Goal: Task Accomplishment & Management: Use online tool/utility

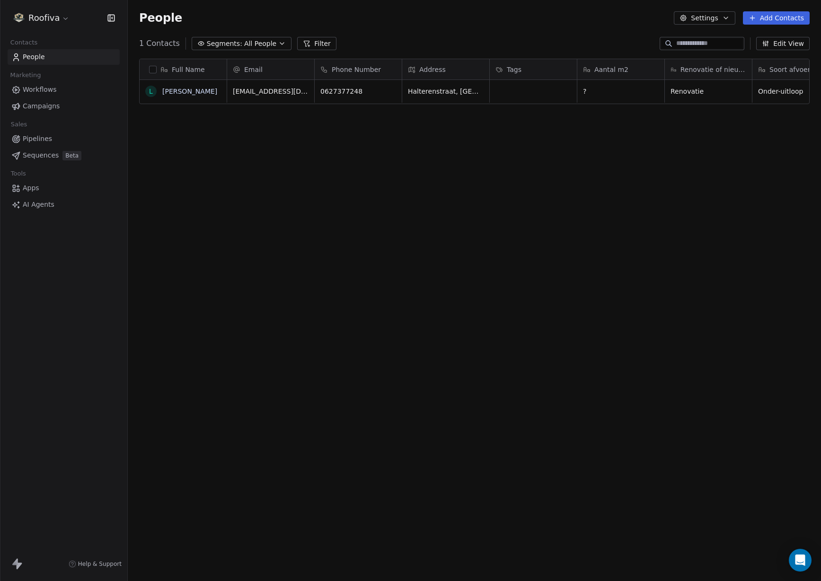
scroll to position [512, 693]
click at [43, 141] on span "Pipelines" at bounding box center [37, 139] width 29 height 10
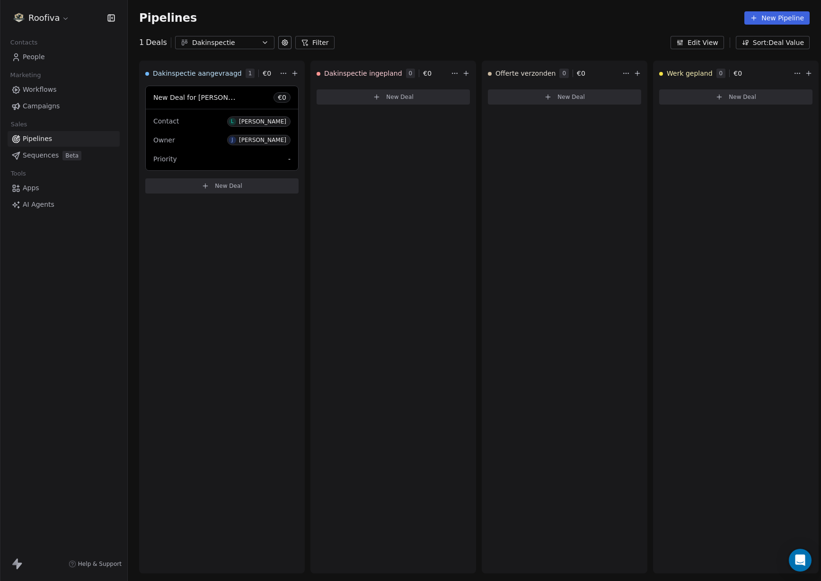
click at [51, 94] on span "Workflows" at bounding box center [40, 90] width 34 height 10
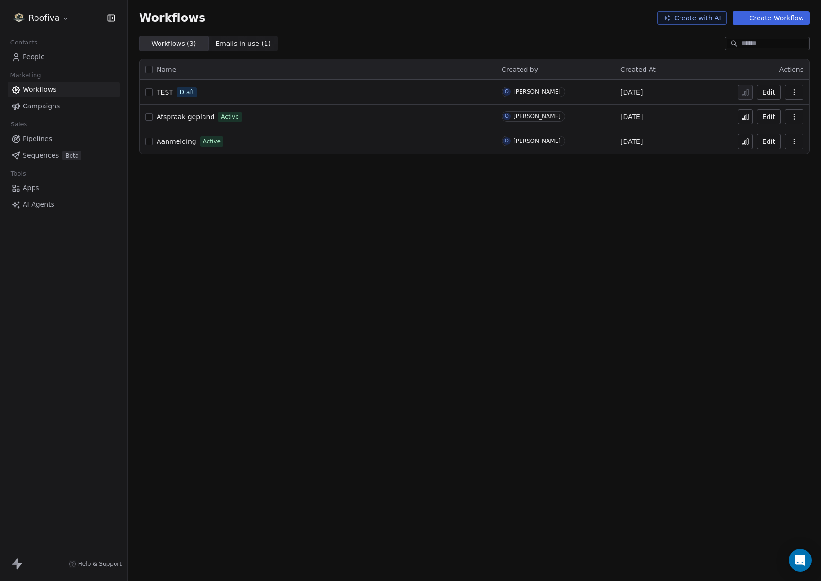
click at [188, 119] on span "Afspraak gepland" at bounding box center [186, 117] width 58 height 8
click at [766, 22] on button "Create Workflow" at bounding box center [771, 17] width 77 height 13
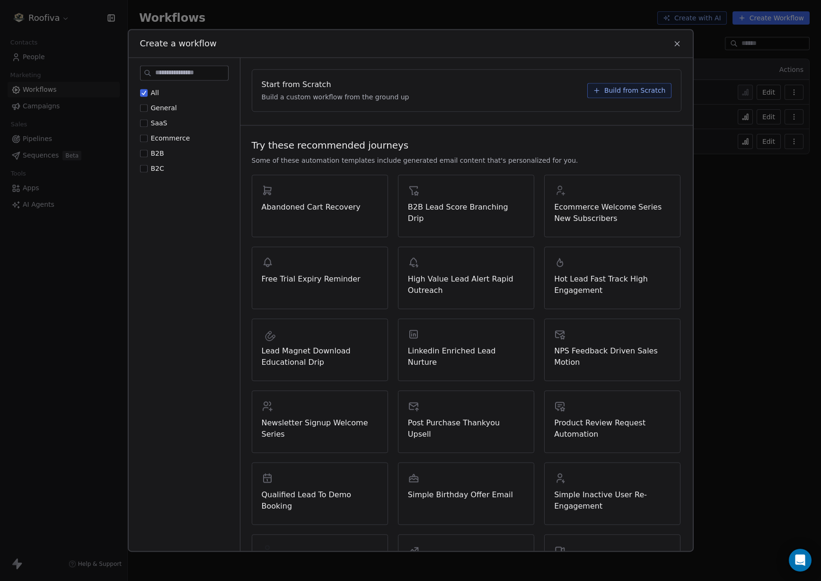
click at [623, 93] on span "Build from Scratch" at bounding box center [635, 90] width 62 height 9
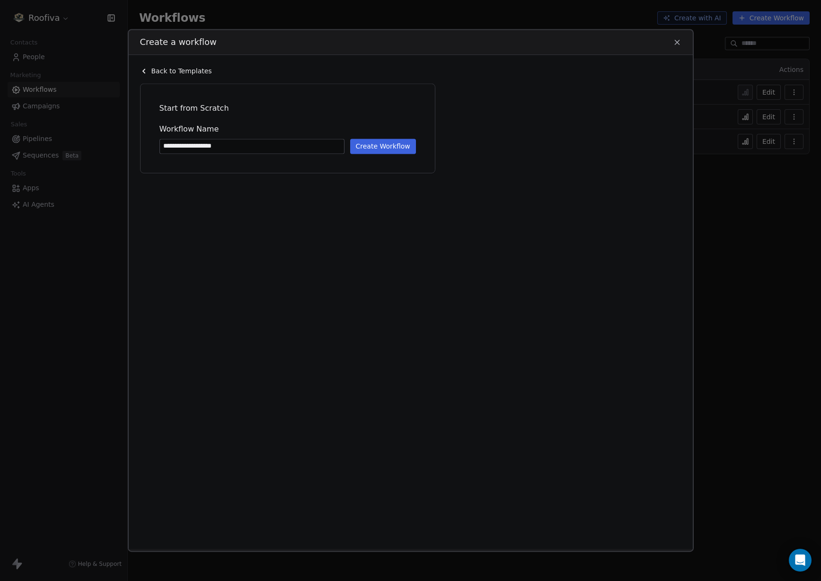
type input "**********"
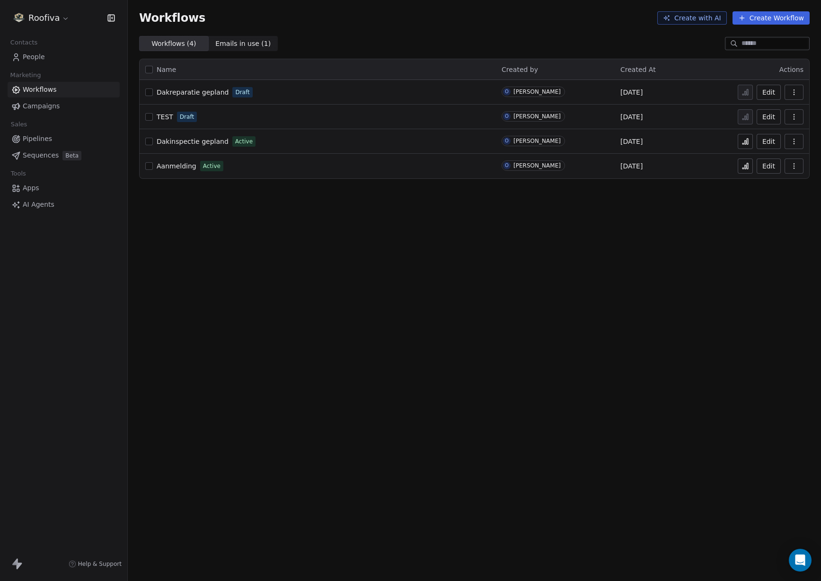
click at [188, 94] on span "Dakreparatie gepland" at bounding box center [193, 92] width 72 height 8
click at [157, 119] on span "TEST" at bounding box center [165, 117] width 17 height 8
click at [790, 115] on icon "button" at bounding box center [794, 117] width 8 height 8
click at [772, 186] on span "Delete" at bounding box center [765, 184] width 22 height 9
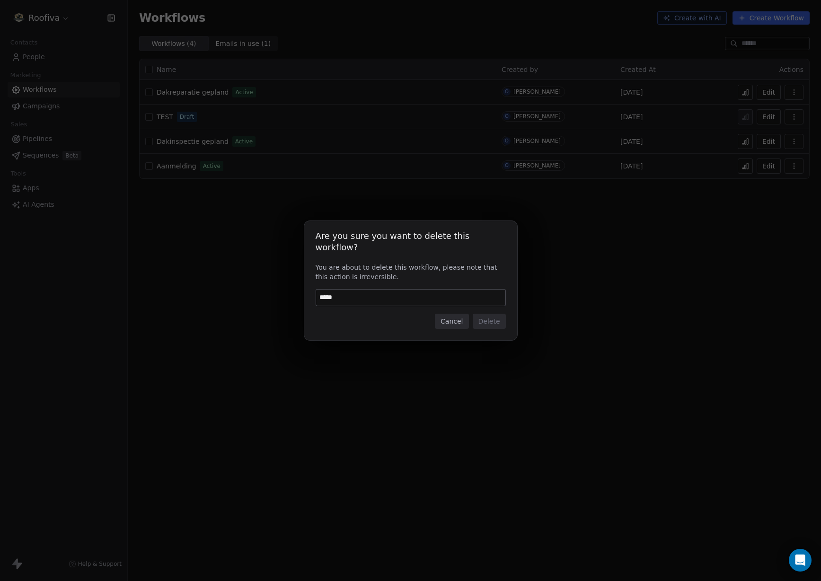
type input "******"
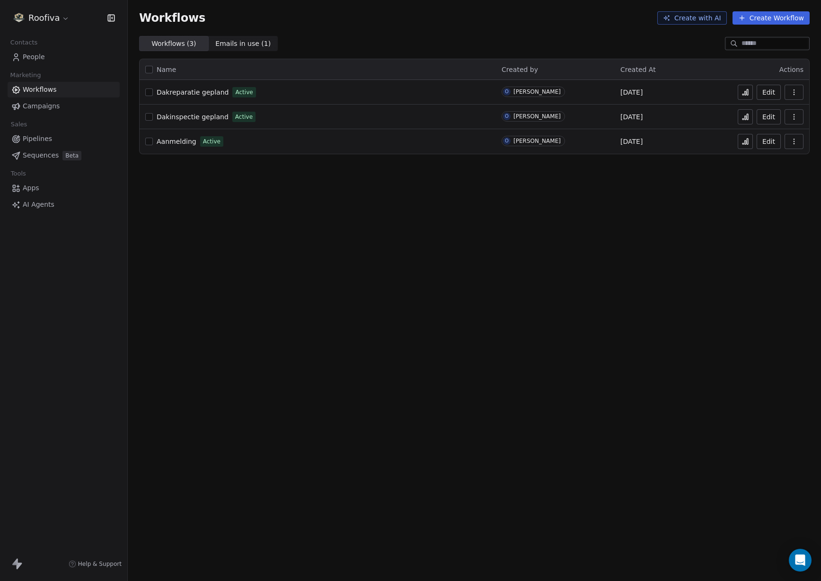
click at [49, 107] on span "Campaigns" at bounding box center [41, 106] width 37 height 10
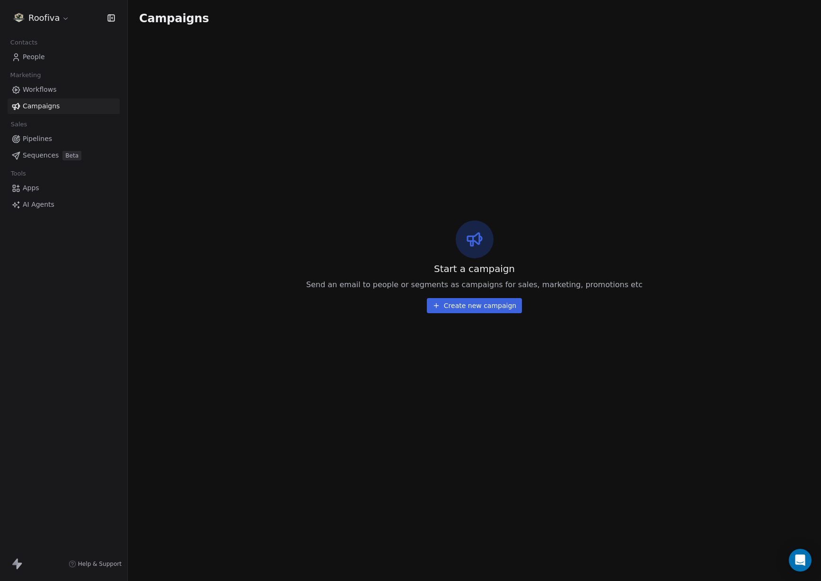
click at [57, 95] on link "Workflows" at bounding box center [64, 90] width 112 height 16
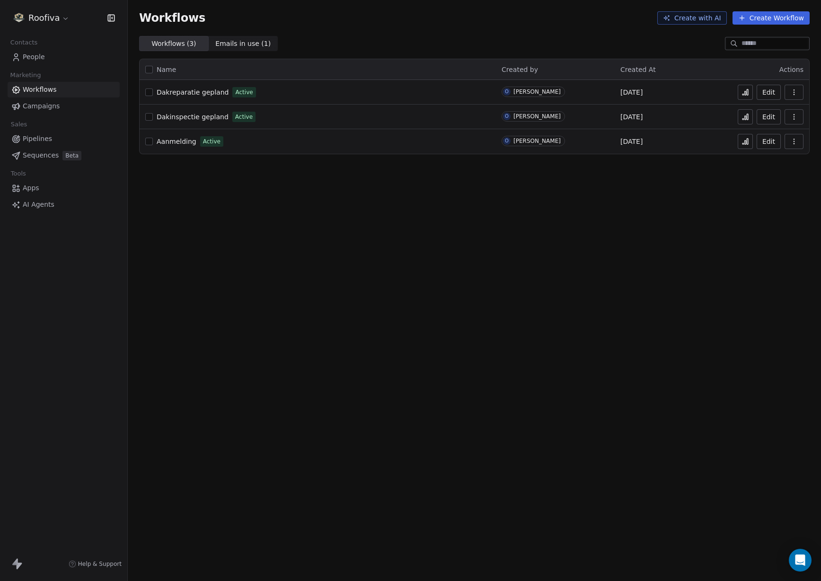
click at [166, 145] on link "Aanmelding" at bounding box center [177, 141] width 40 height 9
click at [790, 141] on button "button" at bounding box center [794, 141] width 19 height 15
click at [783, 181] on span "Duplicate" at bounding box center [770, 179] width 32 height 9
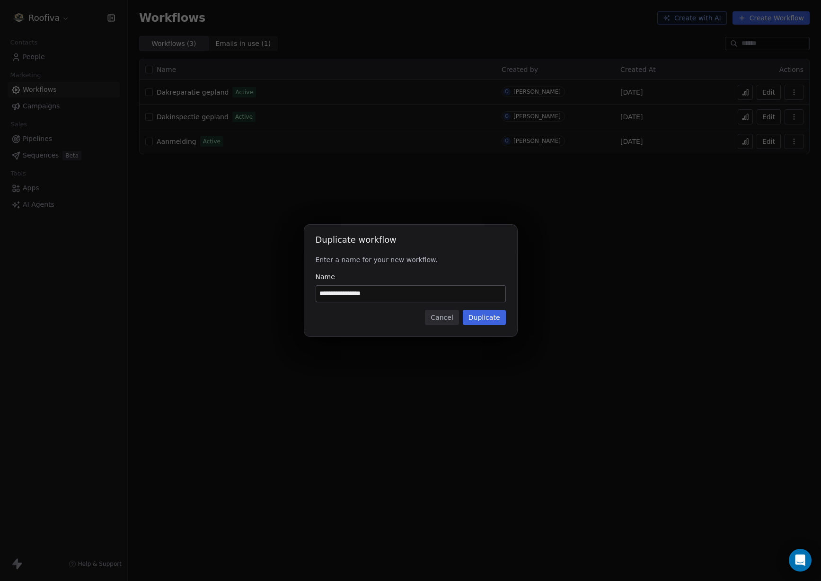
drag, startPoint x: 388, startPoint y: 297, endPoint x: 297, endPoint y: 292, distance: 90.5
click at [297, 292] on div "**********" at bounding box center [410, 290] width 821 height 161
type input "*"
type input "**********"
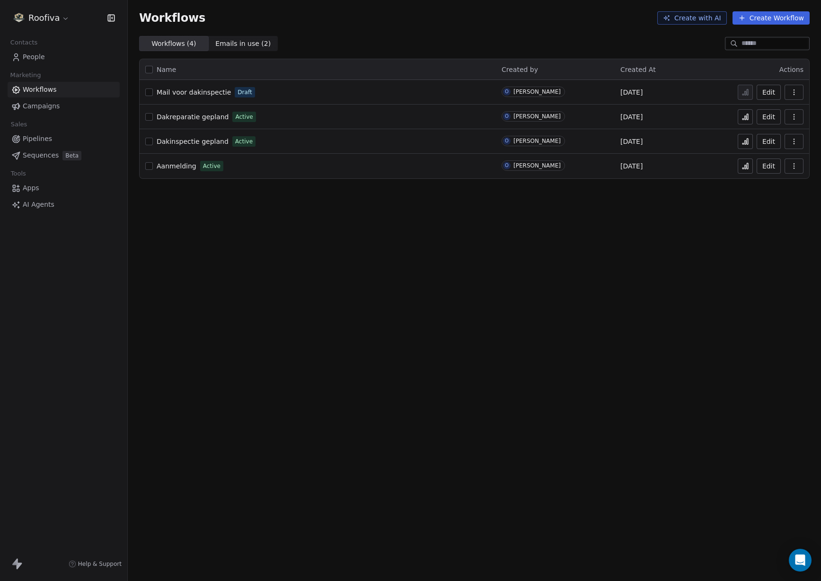
click at [171, 163] on span "Aanmelding" at bounding box center [177, 166] width 40 height 8
click at [200, 164] on span "Active" at bounding box center [211, 166] width 23 height 10
click at [177, 164] on span "Aanmelding" at bounding box center [177, 166] width 40 height 8
click at [188, 90] on span "Mail voor dakinspectie" at bounding box center [194, 92] width 74 height 8
